Goal: Task Accomplishment & Management: Manage account settings

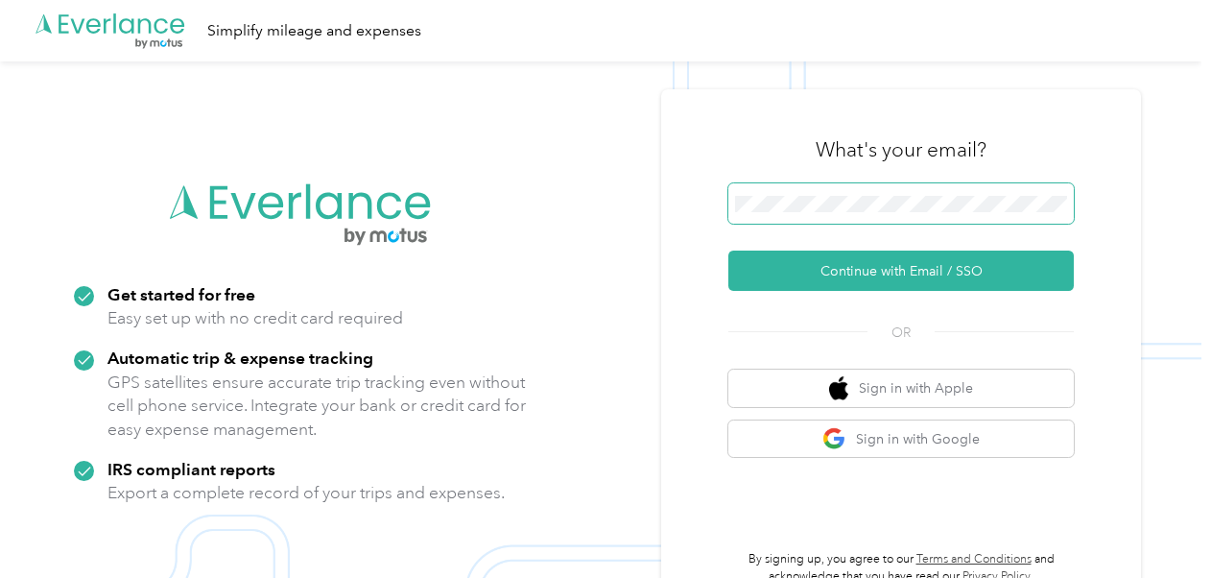
click at [808, 190] on span at bounding box center [901, 203] width 346 height 40
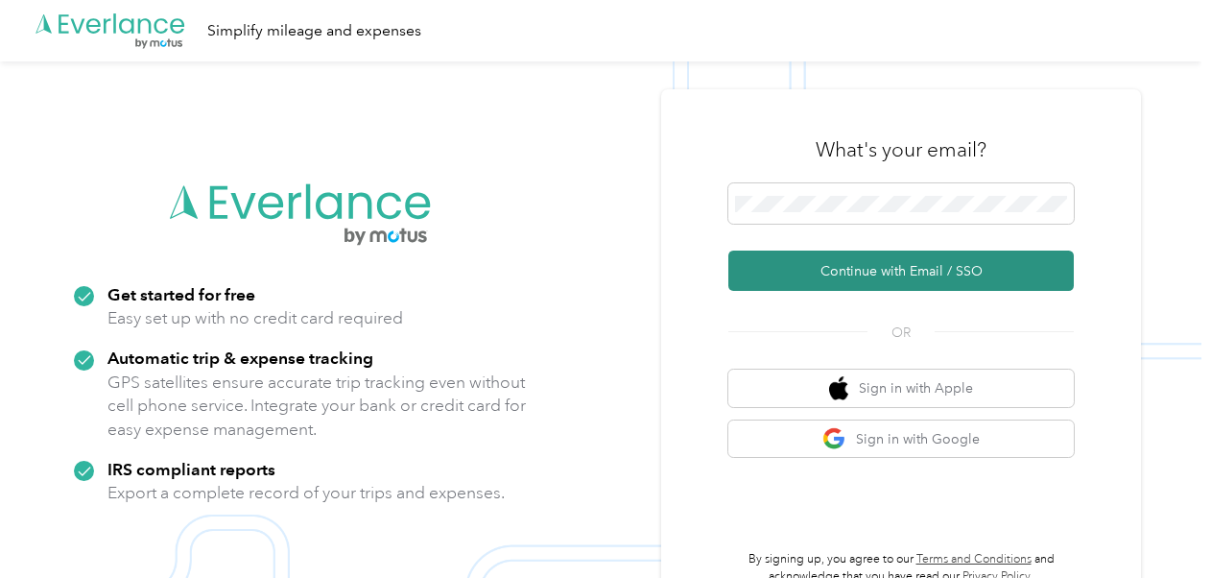
click at [883, 264] on button "Continue with Email / SSO" at bounding box center [901, 271] width 346 height 40
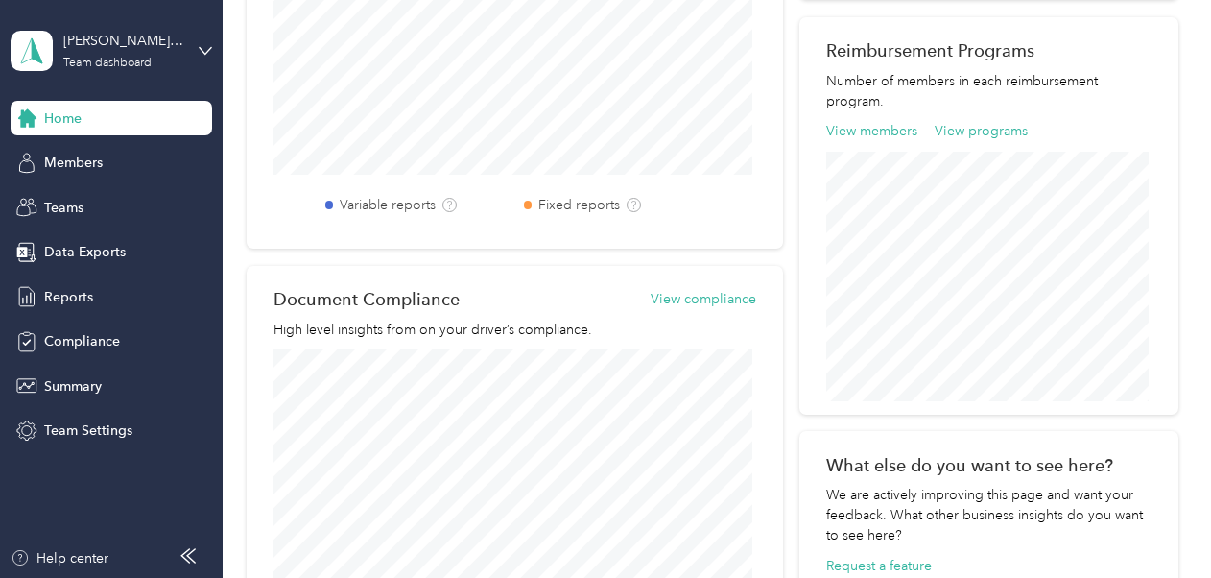
scroll to position [480, 0]
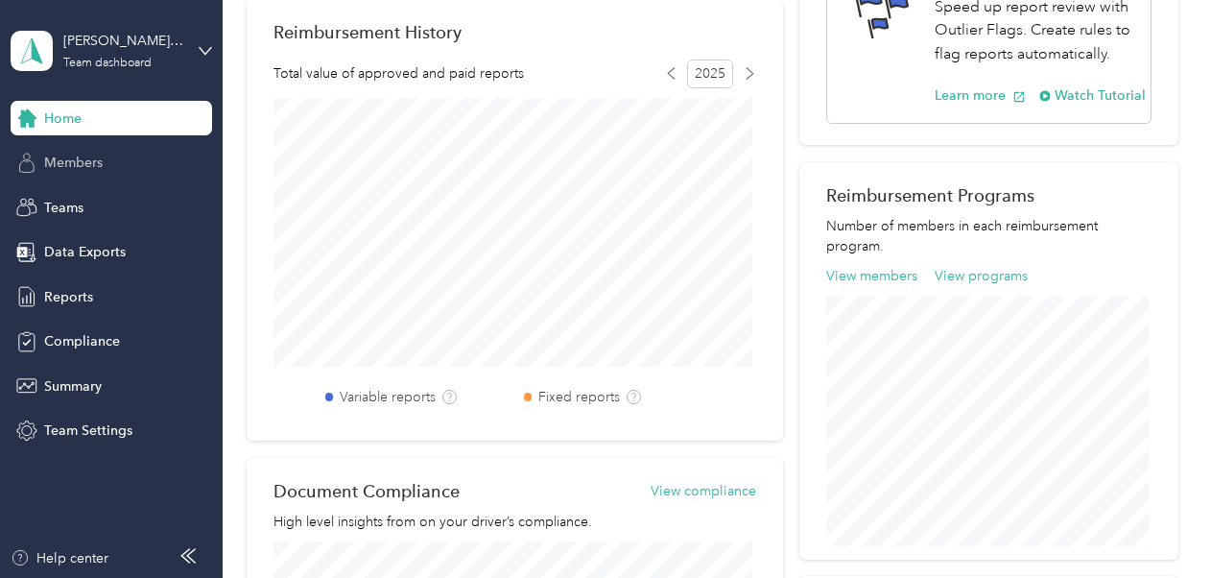
click at [73, 159] on span "Members" at bounding box center [73, 163] width 59 height 20
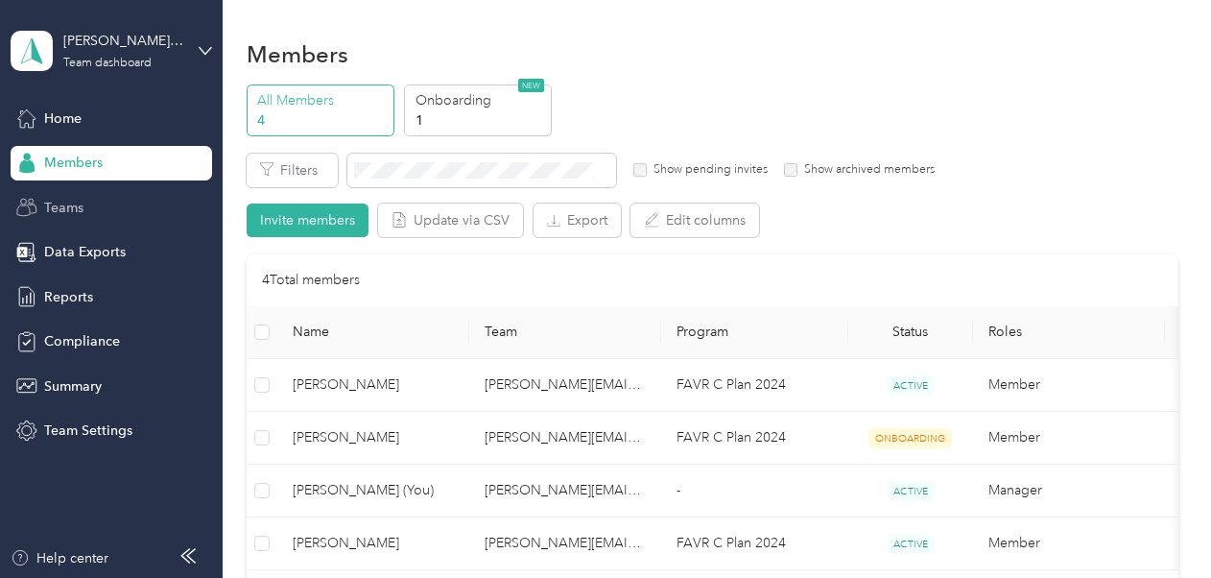
click at [60, 201] on span "Teams" at bounding box center [63, 208] width 39 height 20
